Goal: Complete application form

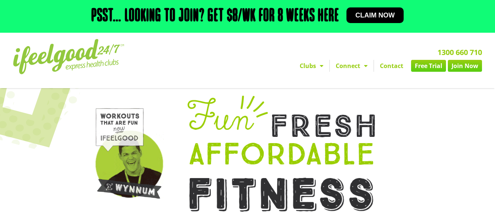
click at [392, 17] on span "Claim now" at bounding box center [374, 15] width 39 height 7
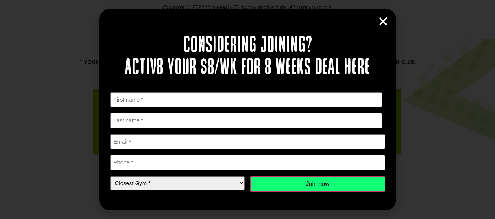
scroll to position [452, 0]
click at [239, 190] on select "Closest Gym * Alexandra Hills Calamvale Coopers Plains Middle Park Oxley Park R…" at bounding box center [177, 183] width 135 height 14
select select "Calamvale"
click at [110, 184] on select "Closest Gym * Alexandra Hills Calamvale Coopers Plains Middle Park Oxley Park R…" at bounding box center [177, 183] width 135 height 14
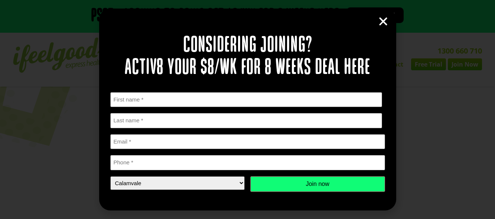
scroll to position [0, 0]
click at [427, 65] on link "Free Trial" at bounding box center [428, 66] width 35 height 12
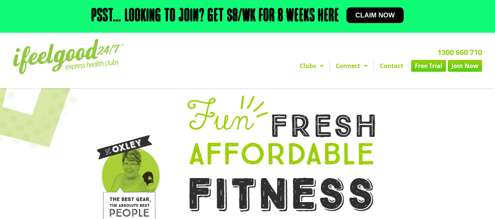
click at [432, 65] on link "Free Trial" at bounding box center [428, 66] width 35 height 12
click at [425, 65] on link "Free Trial" at bounding box center [428, 66] width 35 height 12
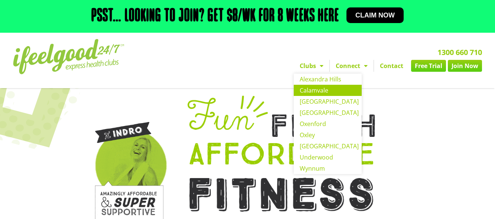
click at [312, 88] on link "Calamvale" at bounding box center [328, 90] width 68 height 11
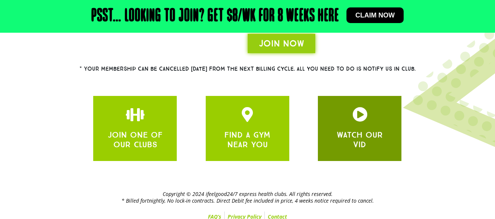
scroll to position [240, 0]
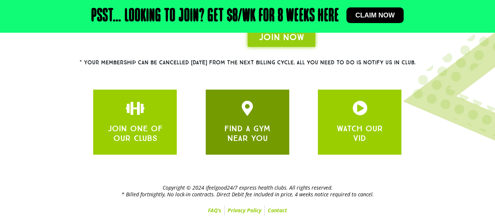
click at [247, 117] on div at bounding box center [247, 109] width 61 height 17
click at [256, 120] on div "FIND A GYM NEAR YOU" at bounding box center [247, 122] width 61 height 43
click at [256, 119] on div "FIND A GYM NEAR YOU" at bounding box center [247, 122] width 61 height 43
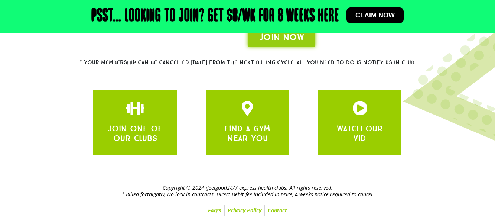
click at [305, 81] on div at bounding box center [247, 10] width 495 height 325
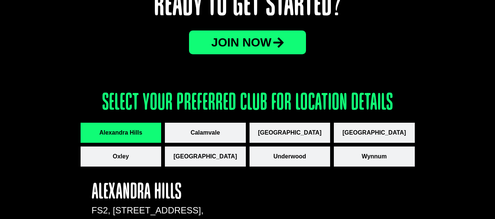
scroll to position [965, 0]
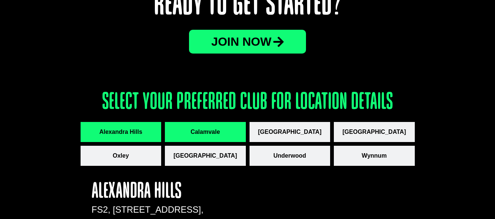
click at [219, 136] on button "Calamvale" at bounding box center [205, 132] width 81 height 20
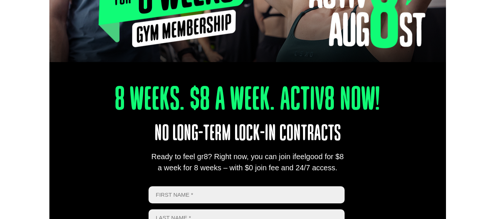
scroll to position [297, 0]
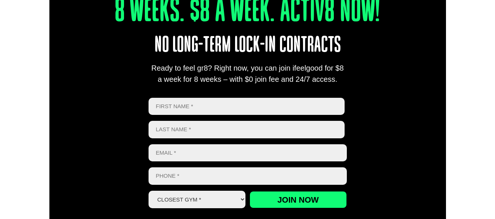
click at [202, 114] on input "First" at bounding box center [246, 106] width 196 height 17
type input "[PERSON_NAME]"
type input "LI"
type input "[EMAIL_ADDRESS][DOMAIN_NAME]"
type input "0430900588"
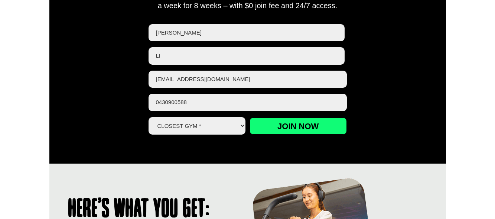
scroll to position [371, 0]
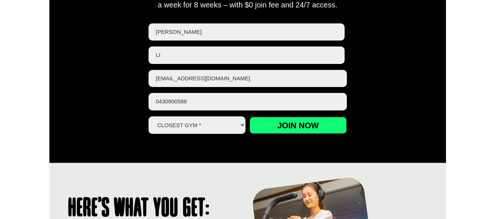
click at [208, 124] on select "Closest Gym * Alexandra Hills Calamvale Coopers Plains Middle Park Oxley Park R…" at bounding box center [196, 124] width 97 height 17
select select "Calamvale"
click at [148, 116] on select "Closest Gym * Alexandra Hills Calamvale Coopers Plains Middle Park Oxley Park R…" at bounding box center [196, 124] width 97 height 17
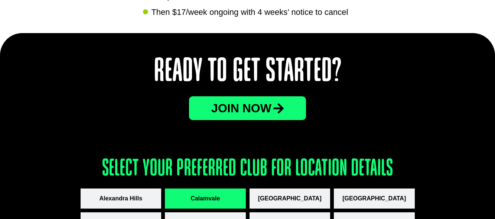
scroll to position [965, 0]
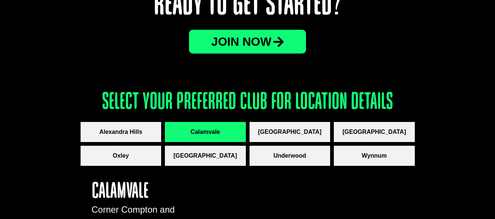
click at [271, 45] on span "JOin now" at bounding box center [241, 42] width 60 height 12
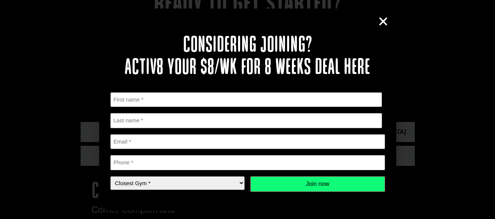
click at [151, 101] on input "First" at bounding box center [246, 99] width 272 height 15
type input "[PERSON_NAME]"
type input "LI"
type input "[EMAIL_ADDRESS][DOMAIN_NAME]"
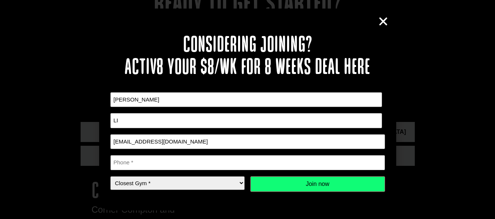
type input "0430900588"
click at [196, 183] on select "Closest Gym * Alexandra Hills Calamvale Coopers Plains Middle Park Oxley Park R…" at bounding box center [177, 183] width 135 height 14
select select "Calamvale"
click at [110, 176] on select "Closest Gym * Alexandra Hills Calamvale Coopers Plains Middle Park Oxley Park R…" at bounding box center [177, 183] width 135 height 14
click at [291, 180] on input "Join now" at bounding box center [317, 184] width 135 height 16
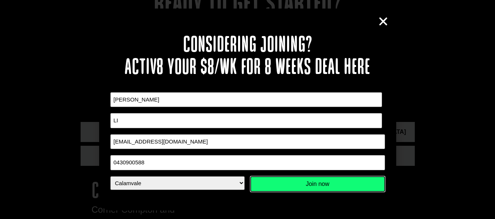
click at [307, 183] on input "Join now" at bounding box center [317, 184] width 135 height 16
click at [50, 91] on div "Considering joining? Activ8 your $8/wk for 8 weeks deal here " * " indicates re…" at bounding box center [247, 109] width 495 height 219
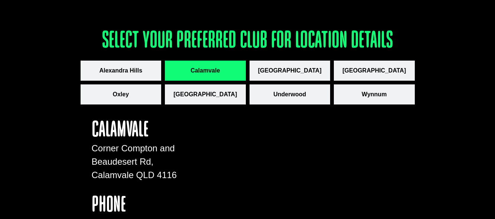
scroll to position [974, 0]
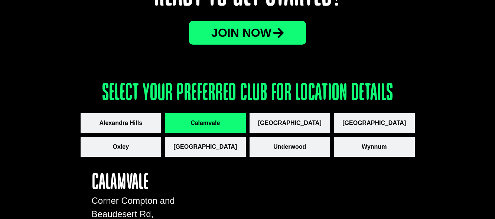
click at [217, 125] on span "Calamvale" at bounding box center [204, 122] width 29 height 9
click at [257, 37] on span "JOin now" at bounding box center [241, 33] width 60 height 12
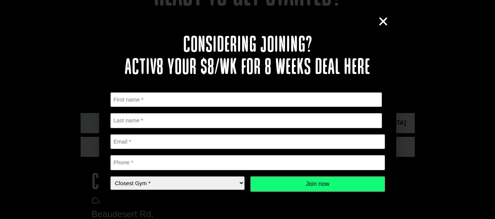
click at [152, 103] on input "First" at bounding box center [246, 99] width 272 height 15
type input "[PERSON_NAME]"
type input "LI"
type input "[EMAIL_ADDRESS][DOMAIN_NAME]"
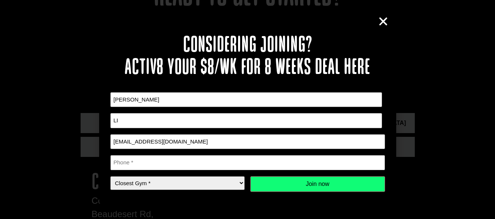
type input "0430900588"
click at [318, 182] on input "Join now" at bounding box center [317, 184] width 135 height 16
click at [164, 98] on input "[PERSON_NAME]" at bounding box center [246, 99] width 272 height 15
type input "[PERSON_NAME]"
click at [126, 125] on input "LI" at bounding box center [246, 120] width 272 height 15
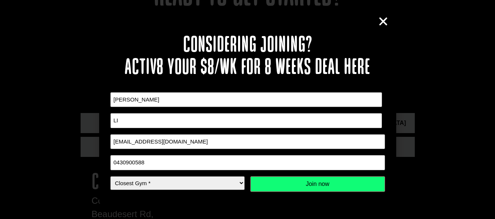
type input "LI"
drag, startPoint x: 239, startPoint y: 143, endPoint x: 212, endPoint y: 143, distance: 26.7
click at [239, 143] on input "[EMAIL_ADDRESS][DOMAIN_NAME]" at bounding box center [247, 141] width 275 height 15
click at [52, 154] on div "Considering joining? Activ8 your $8/wk for 8 weeks deal here " * " indicates re…" at bounding box center [247, 109] width 495 height 219
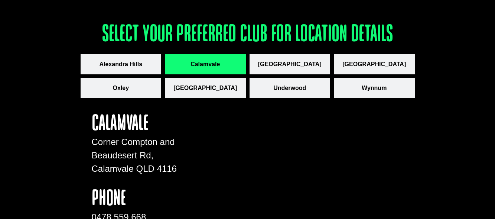
scroll to position [937, 0]
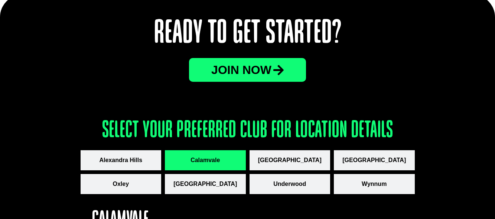
click at [263, 77] on link "JOin now" at bounding box center [247, 70] width 117 height 24
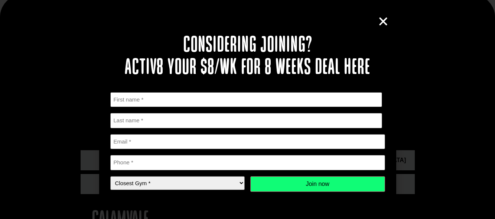
click at [140, 101] on input "First" at bounding box center [246, 99] width 272 height 15
type input "[PERSON_NAME]"
click at [126, 124] on input "Last name" at bounding box center [246, 120] width 272 height 15
type input "Li"
click at [120, 137] on input "Email *" at bounding box center [247, 141] width 275 height 15
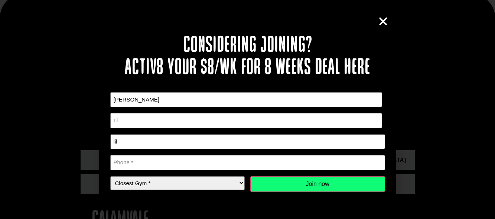
click at [123, 142] on input "lil" at bounding box center [247, 141] width 275 height 15
type input "[EMAIL_ADDRESS][DOMAIN_NAME]"
click at [125, 160] on input "Phone *" at bounding box center [247, 162] width 275 height 15
type input "0430900588"
click at [55, 96] on div "Considering joining? Activ8 your $8/wk for 8 weeks deal here " * " indicates re…" at bounding box center [247, 109] width 495 height 219
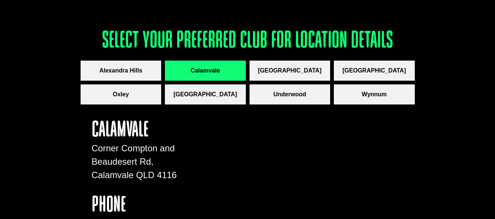
scroll to position [974, 0]
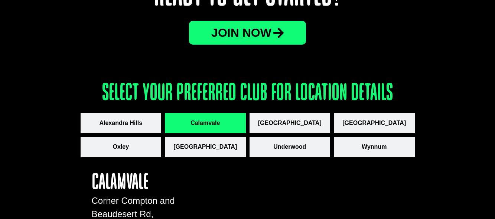
click at [248, 32] on span "JOin now" at bounding box center [241, 33] width 60 height 12
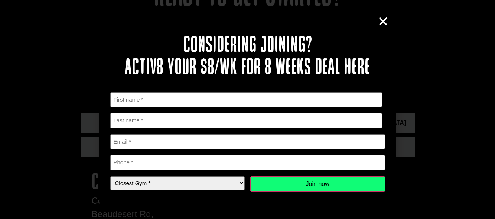
click at [379, 22] on icon "Close" at bounding box center [382, 21] width 11 height 11
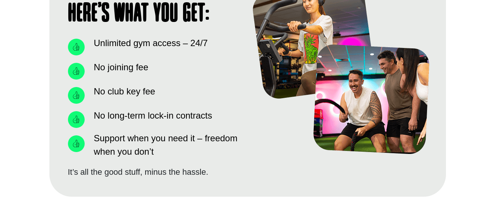
scroll to position [380, 0]
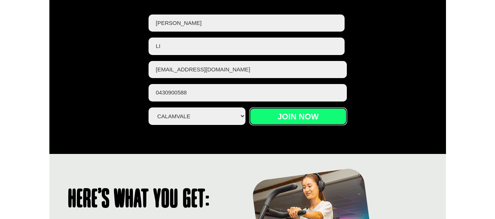
click at [323, 115] on input "Join now" at bounding box center [297, 116] width 97 height 17
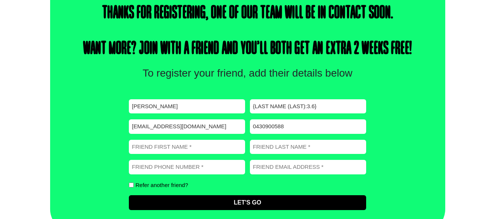
scroll to position [272, 0]
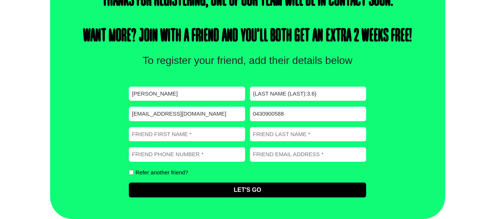
click at [489, 213] on div at bounding box center [489, 213] width 0 height 0
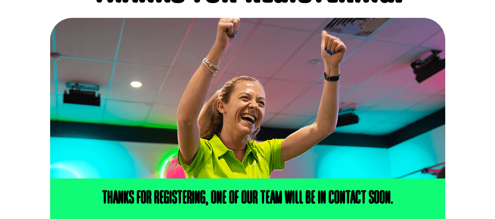
scroll to position [148, 0]
